Goal: Information Seeking & Learning: Learn about a topic

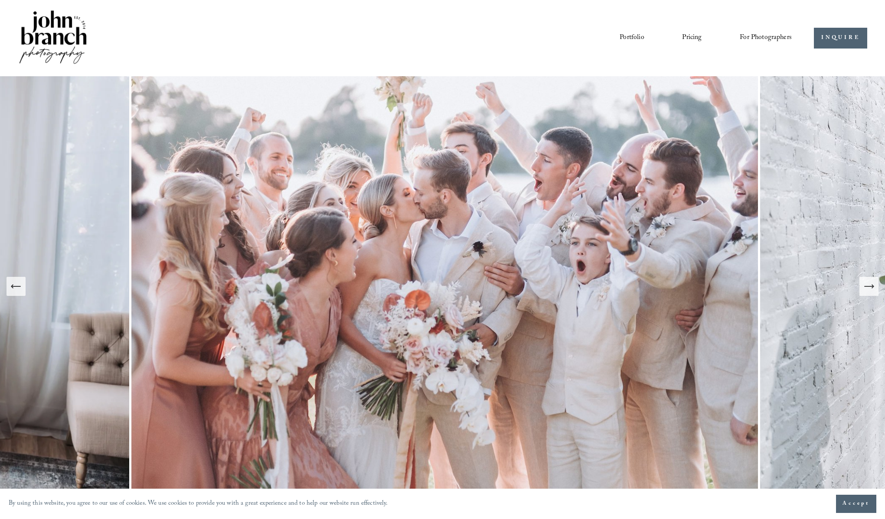
click at [492, 57] on div "Portfolio Pricing For Photographers Presets Education Courses" at bounding box center [405, 38] width 774 height 59
click at [692, 36] on link "Pricing" at bounding box center [692, 38] width 20 height 15
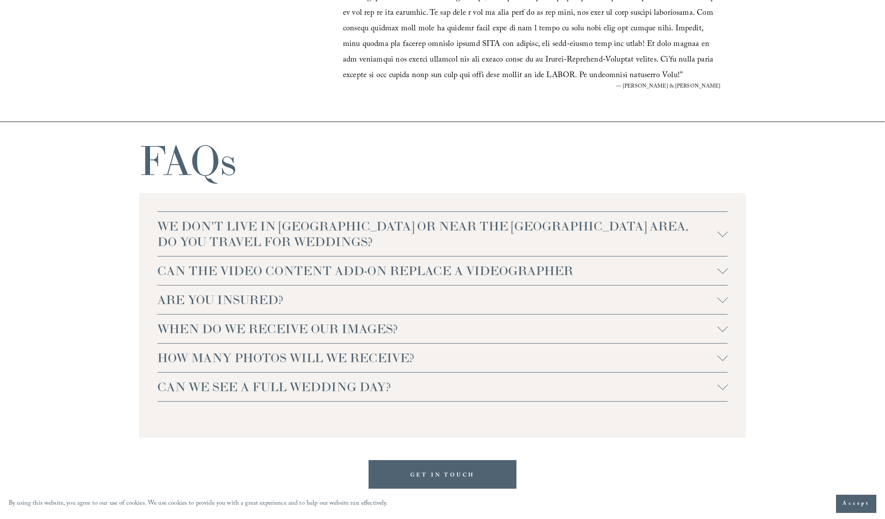
scroll to position [1902, 0]
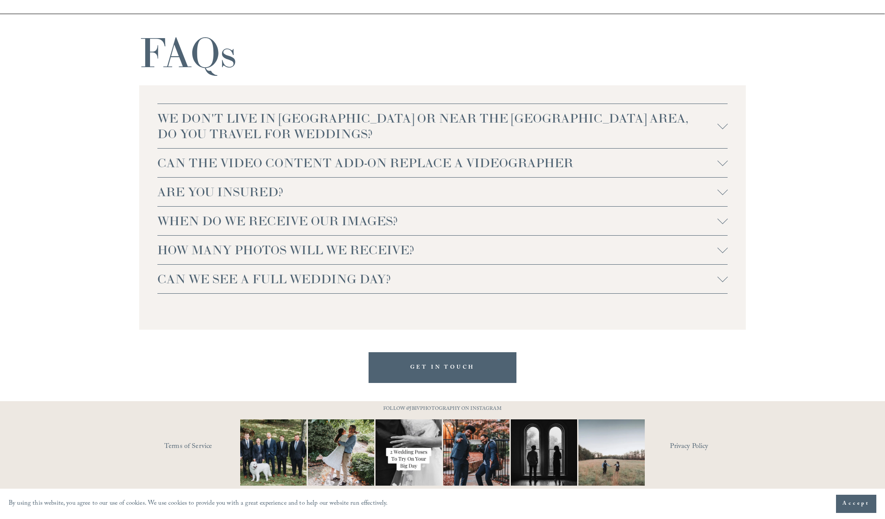
click at [852, 507] on span "Accept" at bounding box center [855, 504] width 27 height 9
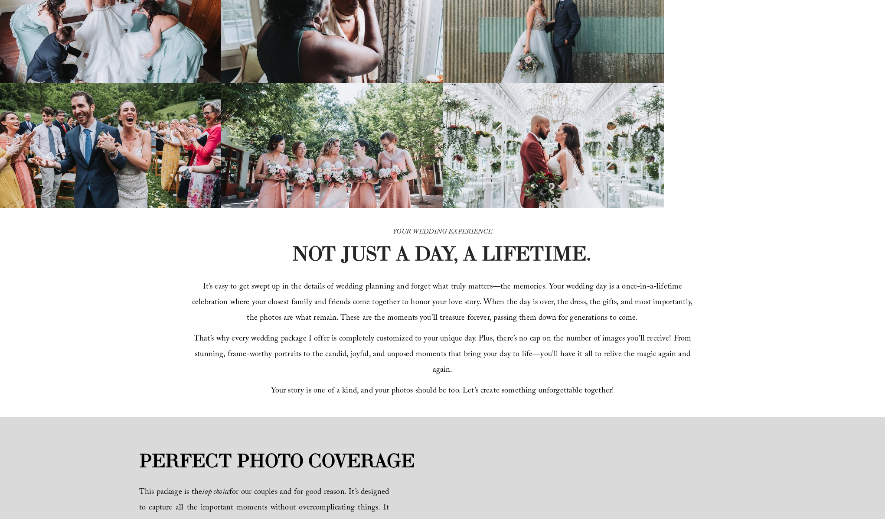
scroll to position [0, 0]
